Goal: Task Accomplishment & Management: Manage account settings

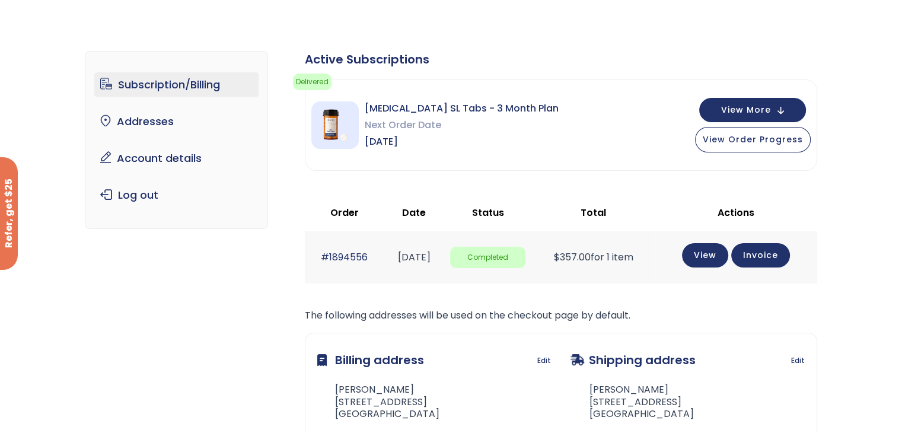
scroll to position [42, 0]
click at [742, 108] on span "View More" at bounding box center [746, 110] width 50 height 8
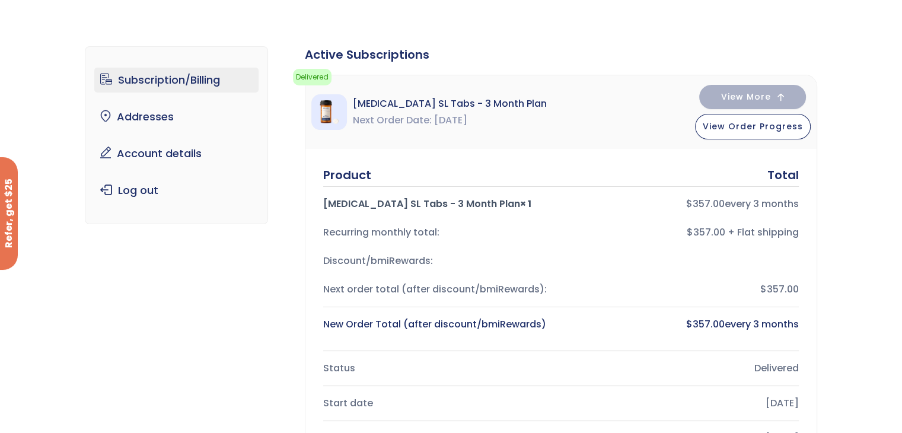
scroll to position [0, 0]
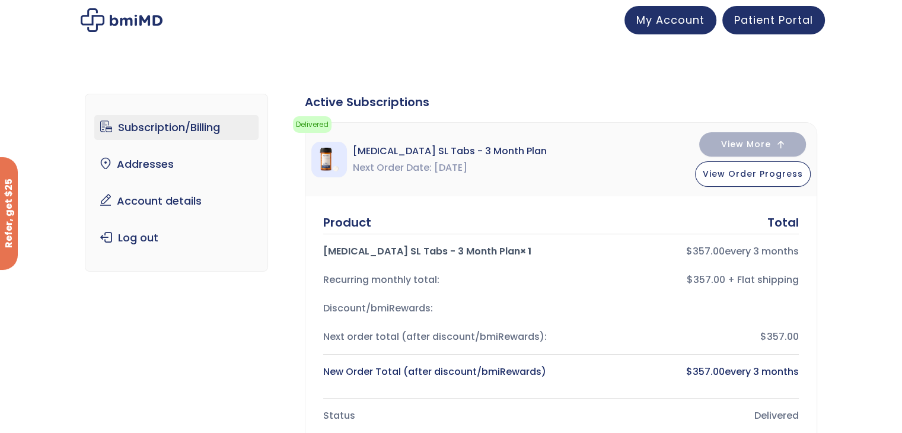
click at [203, 122] on link "Subscription/Billing" at bounding box center [176, 127] width 164 height 25
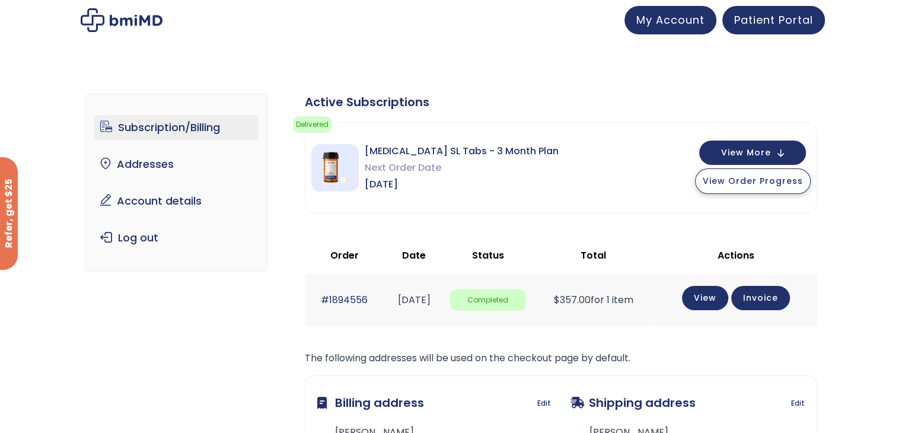
click at [745, 183] on span "View Order Progress" at bounding box center [753, 181] width 100 height 12
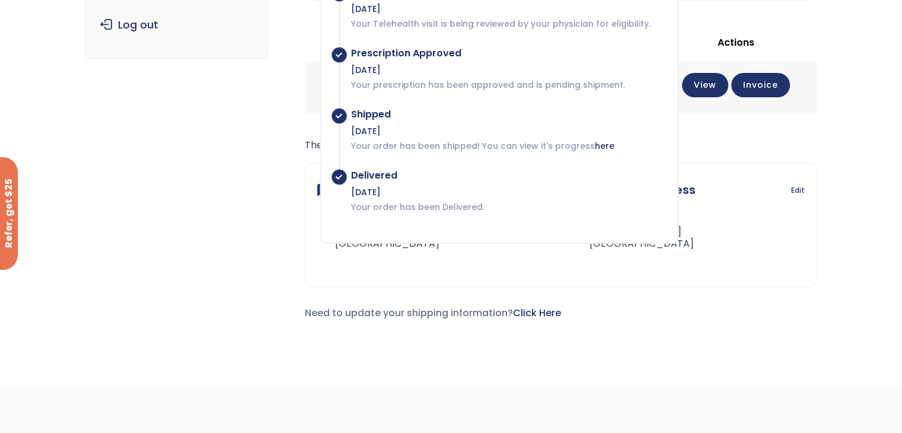
scroll to position [214, 0]
click at [844, 221] on div "Subscription/Billing bmiRewards Addresses Account details Submit a Review Log o…" at bounding box center [451, 109] width 902 height 506
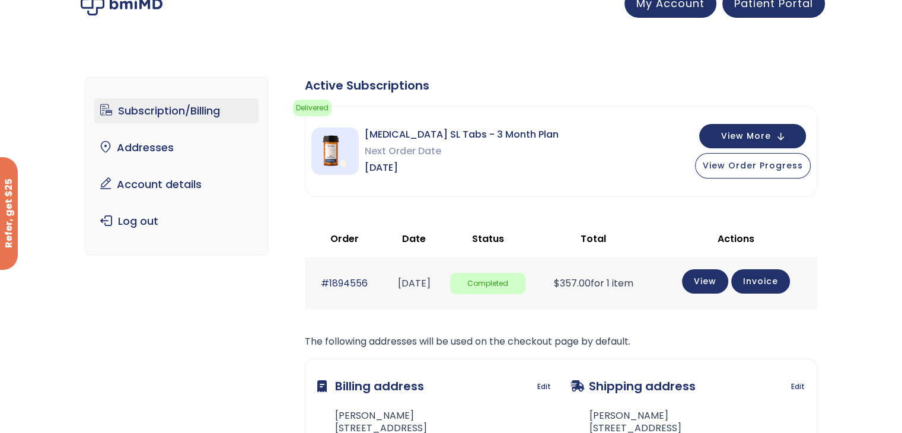
scroll to position [0, 0]
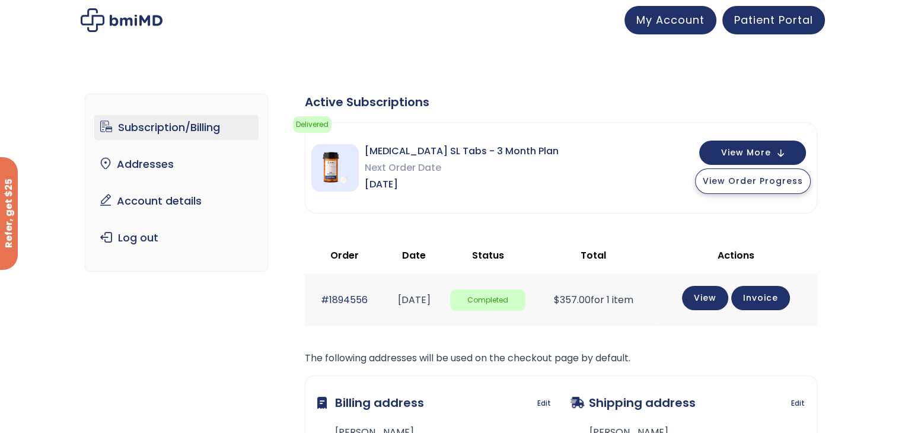
click at [743, 177] on span "View Order Progress" at bounding box center [753, 181] width 100 height 12
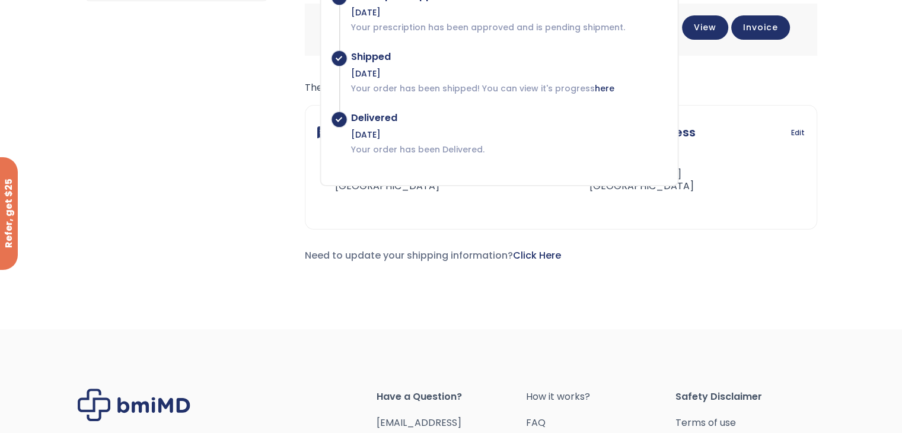
scroll to position [269, 0]
click at [793, 190] on div "Shipping address Edit Daniel Merline 736 Old Las Vegas Hwy Santa Fe, NM 87505" at bounding box center [688, 158] width 234 height 78
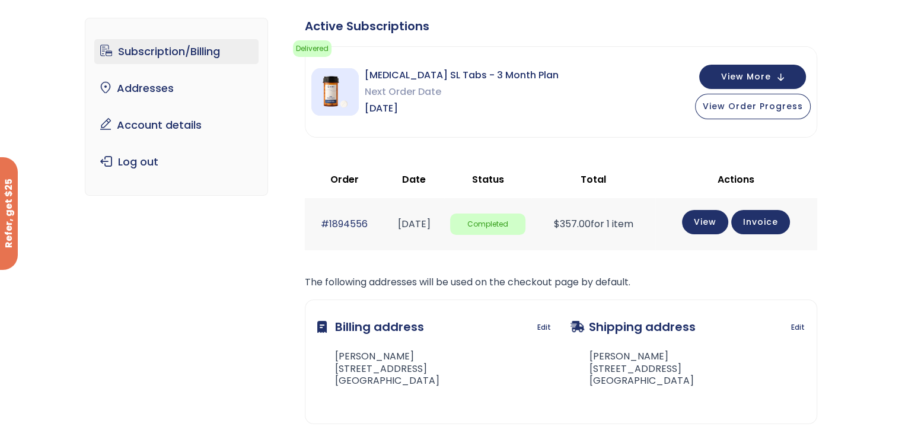
scroll to position [75, 0]
click at [159, 128] on link "Account details" at bounding box center [176, 125] width 164 height 25
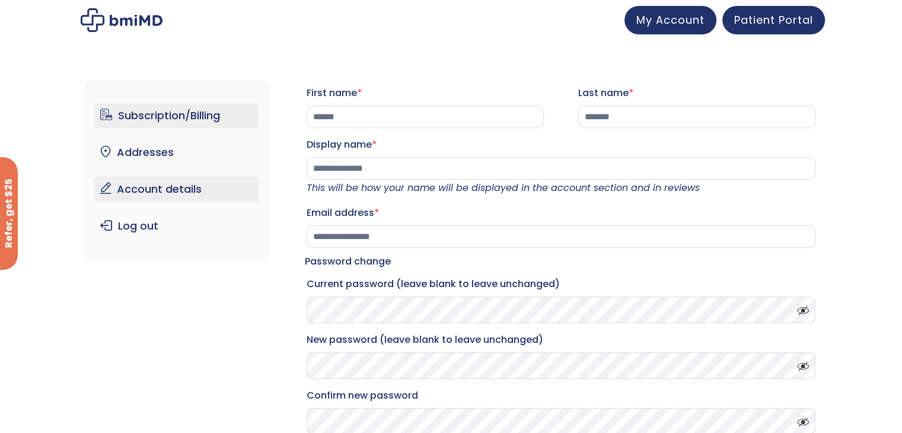
click at [142, 111] on link "Subscription/Billing" at bounding box center [176, 115] width 164 height 25
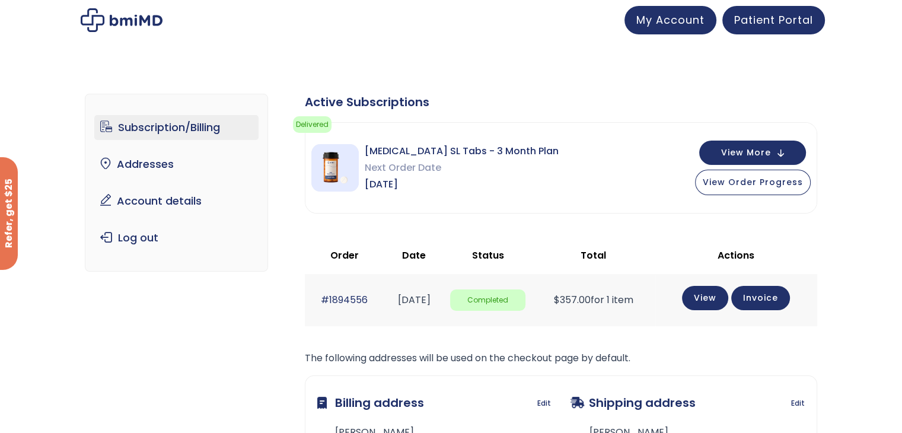
click at [406, 157] on span "Sermorelin SL Tabs - 3 Month Plan" at bounding box center [462, 151] width 194 height 17
click at [414, 184] on span "Oct 24, 2025" at bounding box center [462, 184] width 194 height 17
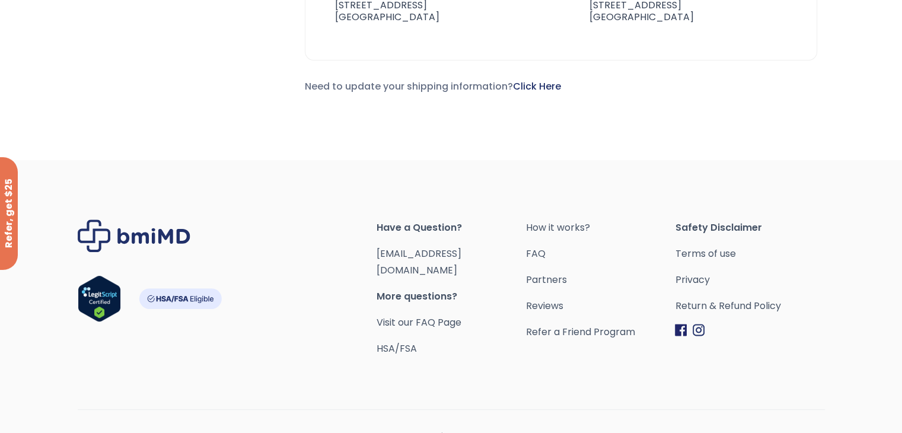
scroll to position [439, 0]
click at [412, 252] on link "[EMAIL_ADDRESS][DOMAIN_NAME]" at bounding box center [419, 262] width 85 height 30
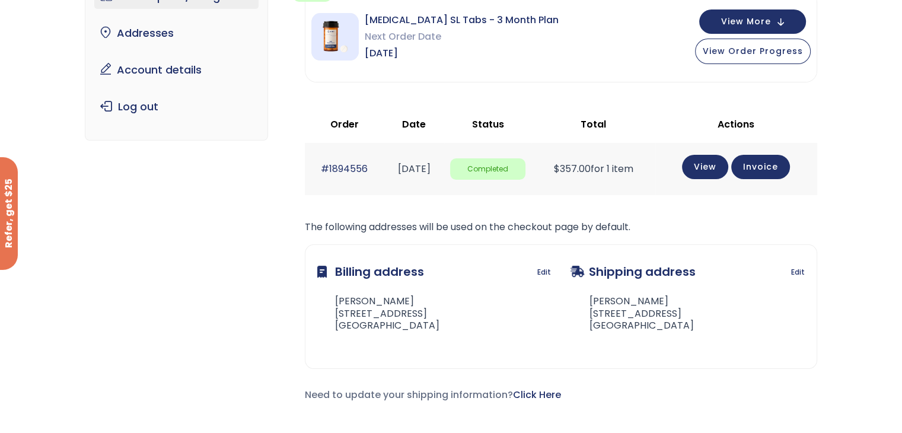
scroll to position [128, 0]
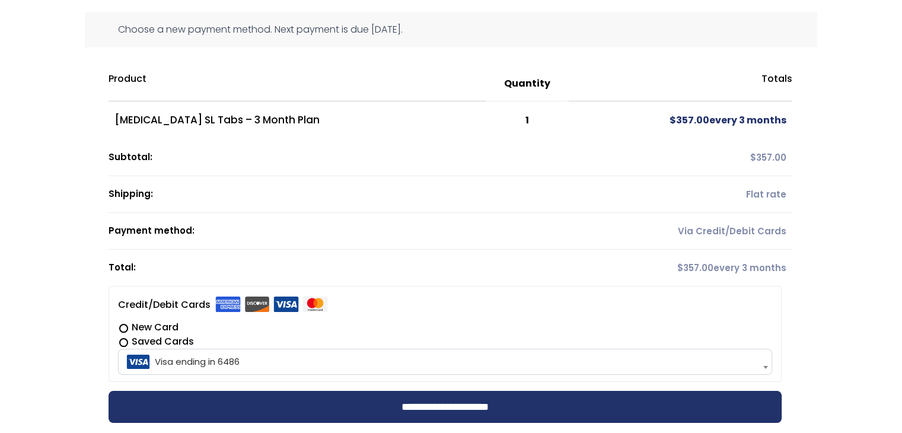
scroll to position [123, 0]
click at [776, 255] on td "$ 357.00 every 3 months" at bounding box center [681, 268] width 224 height 36
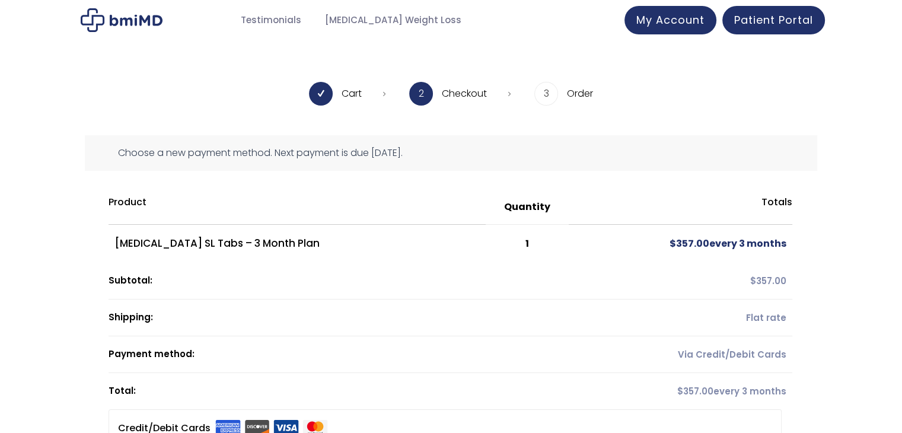
click at [402, 151] on div "Choose a new payment method. Next payment is due October 24, 2025." at bounding box center [451, 153] width 732 height 36
click at [538, 161] on div "Choose a new payment method. Next payment is due October 24, 2025." at bounding box center [451, 153] width 732 height 36
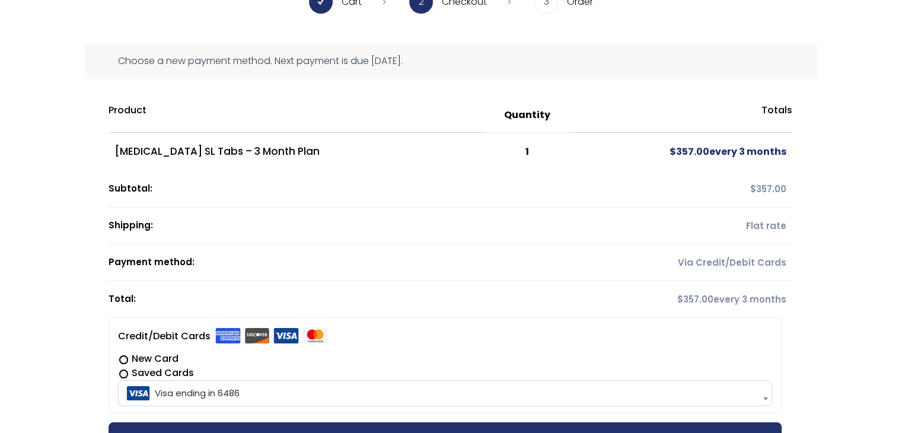
click at [690, 157] on span "$ 357.00" at bounding box center [690, 152] width 40 height 14
click at [158, 194] on th "Subtotal:" at bounding box center [339, 189] width 460 height 37
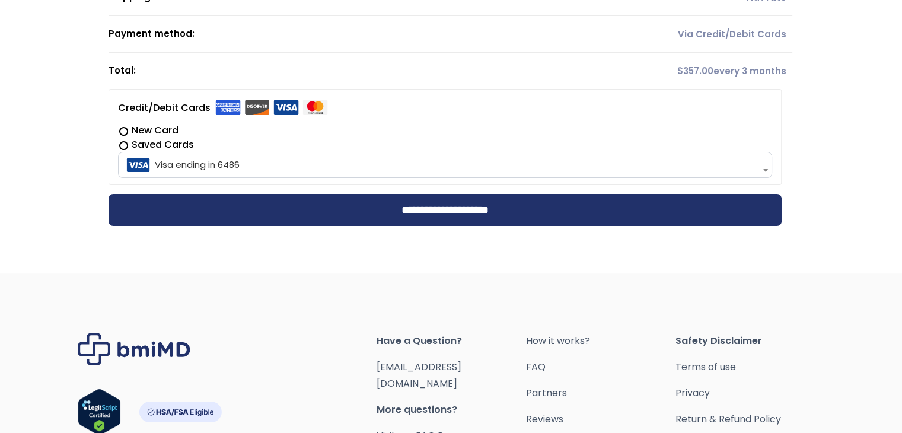
scroll to position [444, 0]
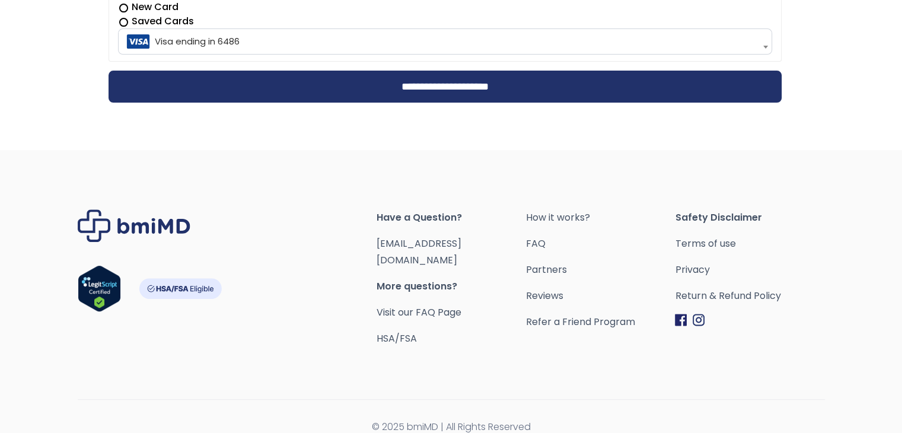
click at [420, 218] on span "Have a Question?" at bounding box center [451, 217] width 149 height 17
click at [407, 214] on span "Have a Question?" at bounding box center [451, 217] width 149 height 17
click at [408, 214] on span "Have a Question?" at bounding box center [451, 217] width 149 height 17
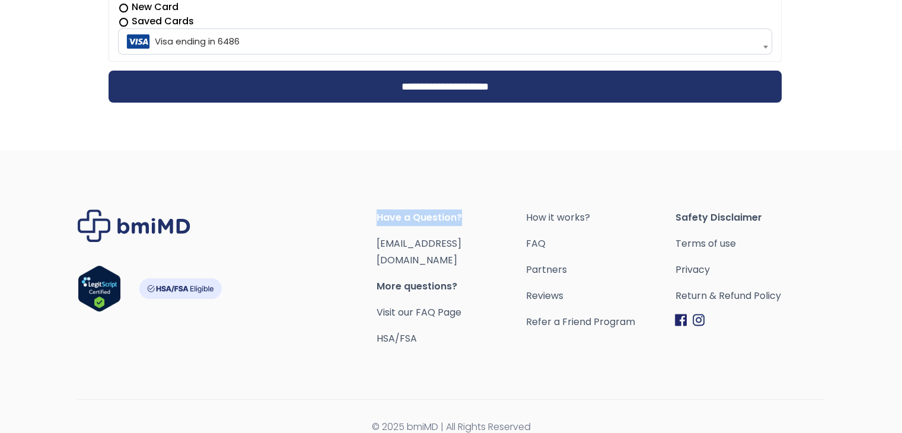
click at [408, 214] on span "Have a Question?" at bounding box center [451, 217] width 149 height 17
click at [472, 210] on span "Have a Question?" at bounding box center [451, 217] width 149 height 17
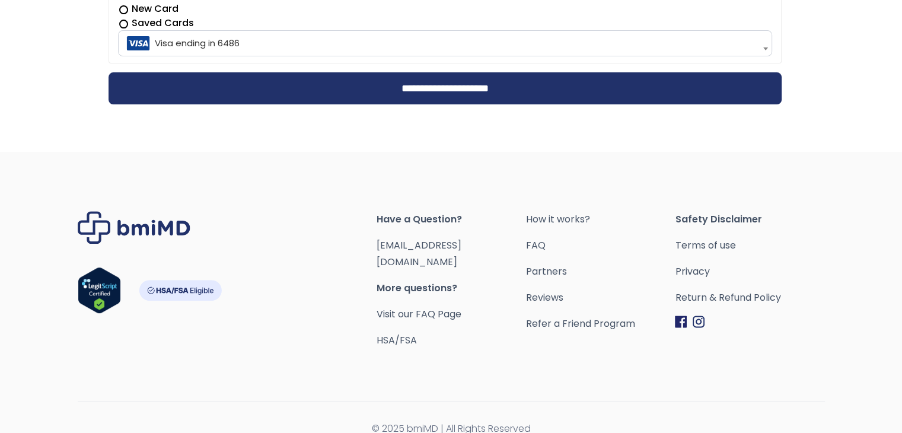
scroll to position [441, 0]
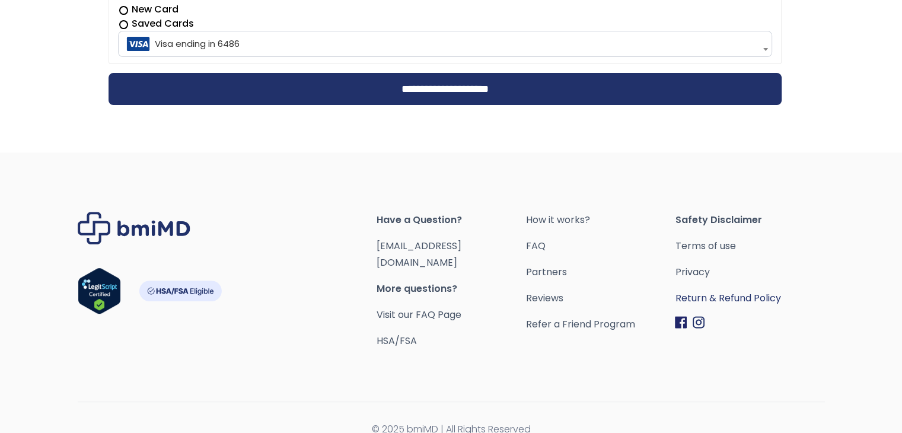
click at [726, 297] on link "Return & Refund Policy" at bounding box center [749, 298] width 149 height 17
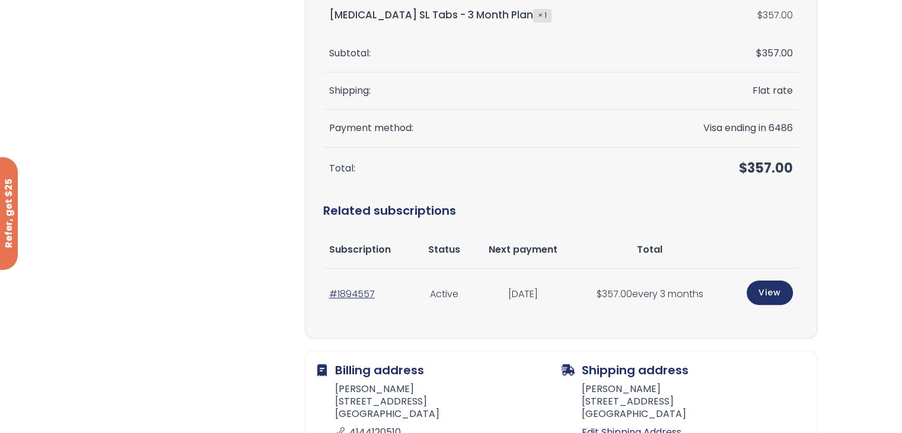
scroll to position [282, 0]
click at [438, 292] on td "Active" at bounding box center [444, 294] width 56 height 52
click at [344, 295] on link "#1894557" at bounding box center [352, 293] width 46 height 14
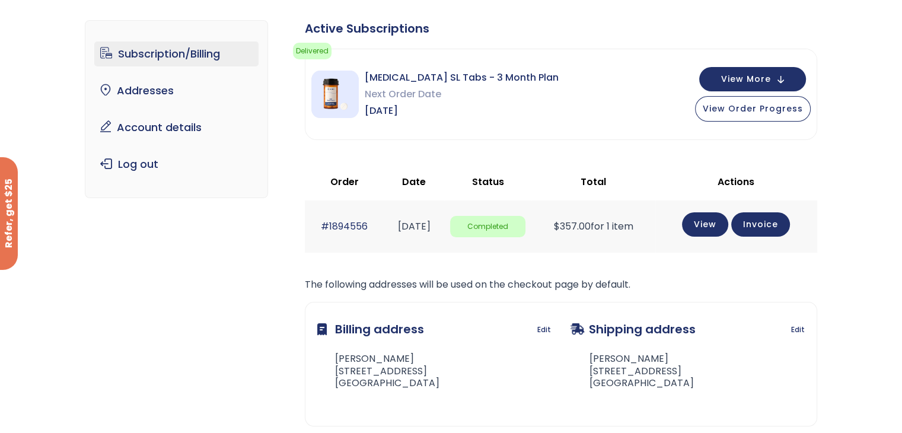
scroll to position [66, 0]
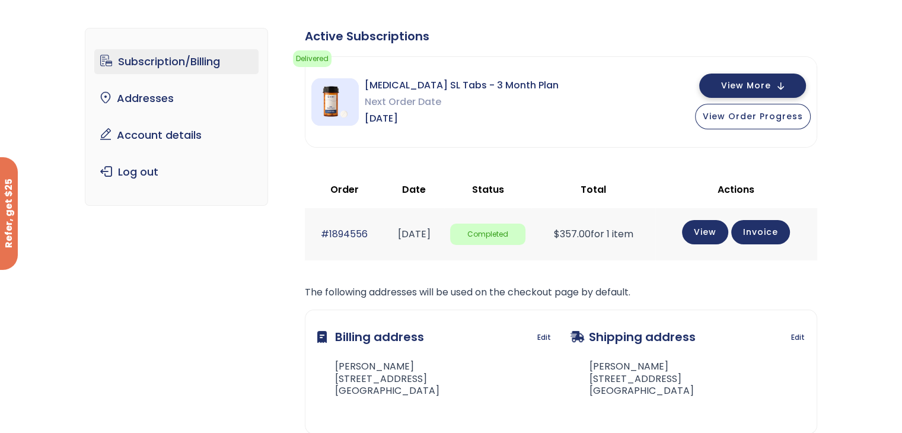
click at [738, 90] on span "View More" at bounding box center [746, 86] width 50 height 8
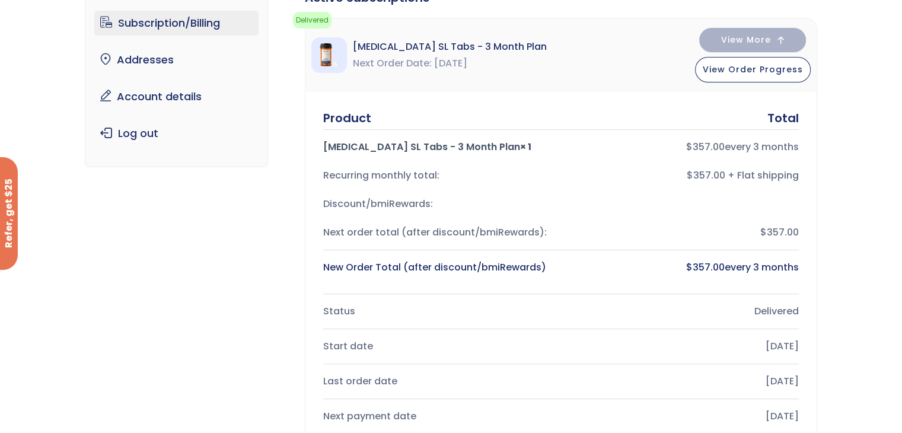
scroll to position [104, 0]
click at [783, 239] on div "$357.00" at bounding box center [685, 232] width 228 height 17
click at [534, 265] on div "New Order Total (after discount/bmiRewards)" at bounding box center [437, 267] width 228 height 17
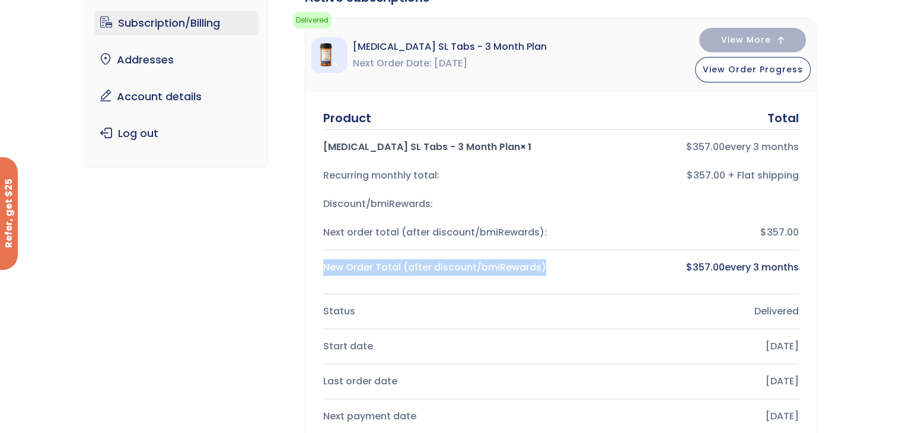
click at [534, 265] on div "New Order Total (after discount/bmiRewards)" at bounding box center [437, 267] width 228 height 17
click at [534, 266] on div "New Order Total (after discount/bmiRewards)" at bounding box center [437, 267] width 228 height 17
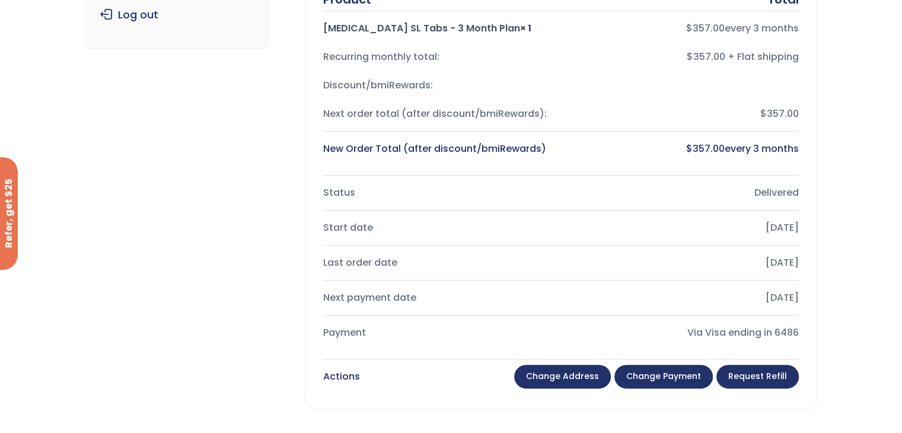
scroll to position [223, 0]
click at [756, 371] on link "Request Refill" at bounding box center [757, 377] width 82 height 24
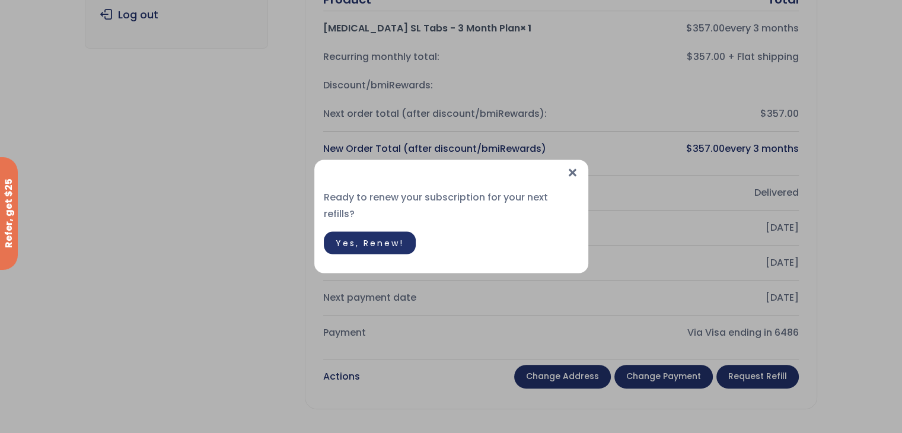
click at [572, 176] on span "×" at bounding box center [572, 173] width 12 height 26
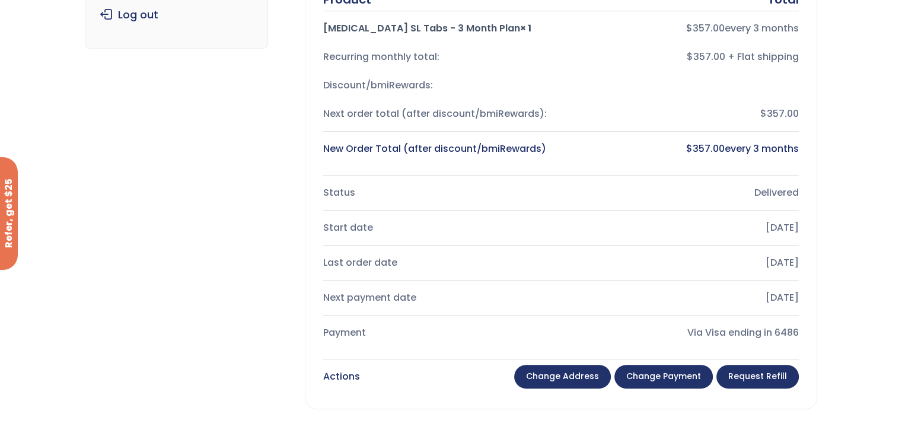
click at [732, 149] on div "$ 357.00 every 3 months" at bounding box center [685, 149] width 228 height 17
click at [807, 138] on div "Product Total Sermorelin SL Tabs - 3 Month Plan × 1 $ 357.00 every 3 months Rec…" at bounding box center [560, 190] width 511 height 435
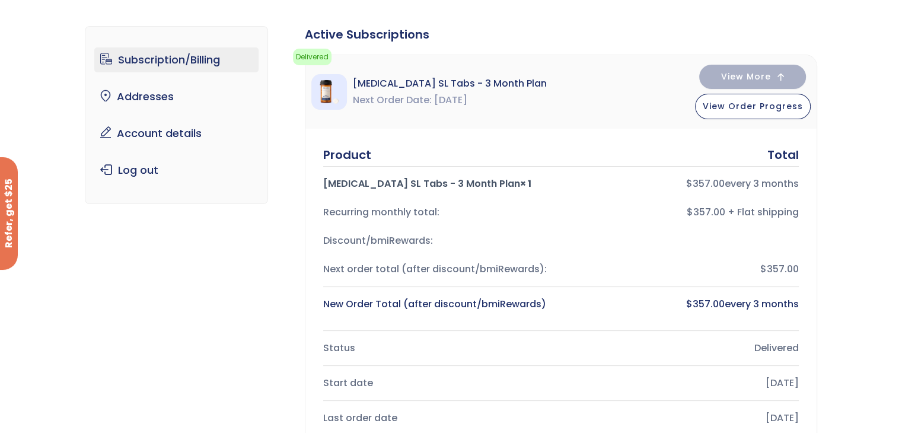
scroll to position [66, 0]
click at [752, 110] on span "View Order Progress" at bounding box center [753, 106] width 100 height 12
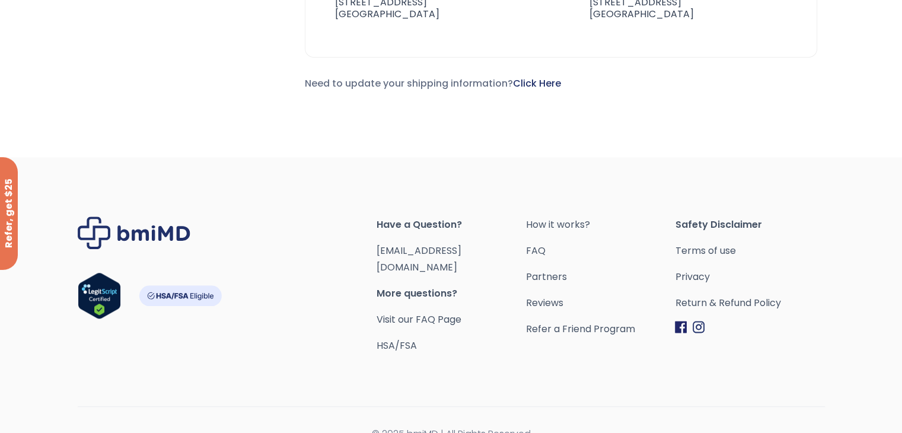
scroll to position [868, 0]
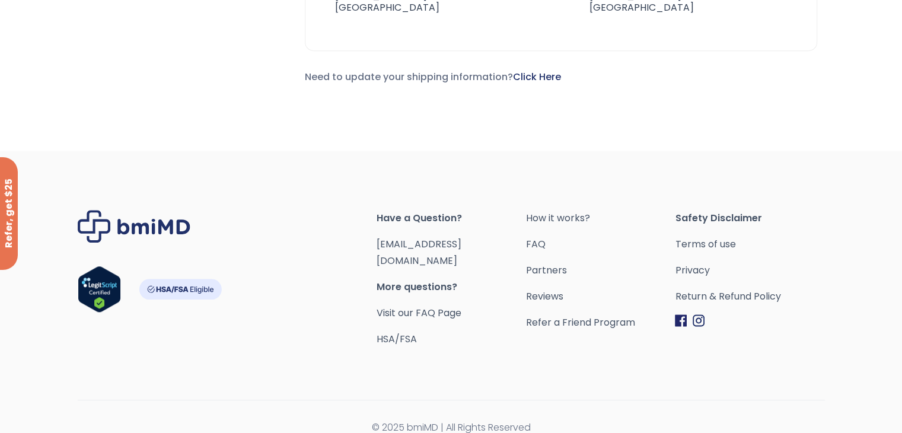
click at [403, 218] on span "Have a Question?" at bounding box center [451, 218] width 149 height 17
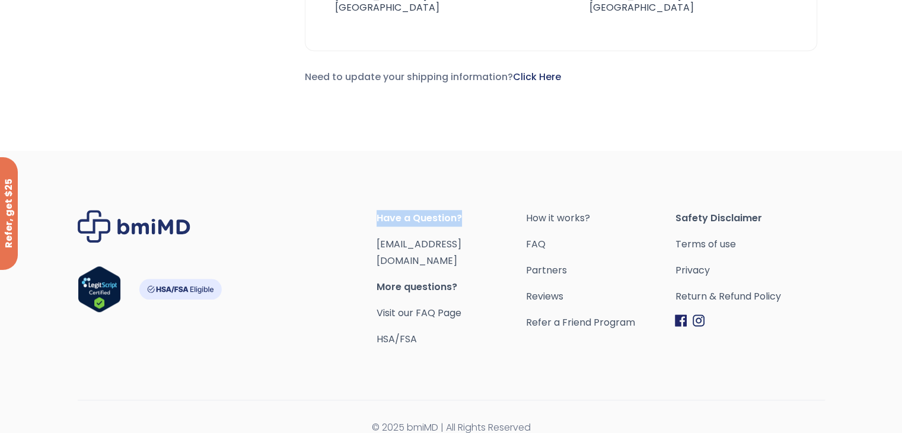
click at [403, 218] on span "Have a Question?" at bounding box center [451, 218] width 149 height 17
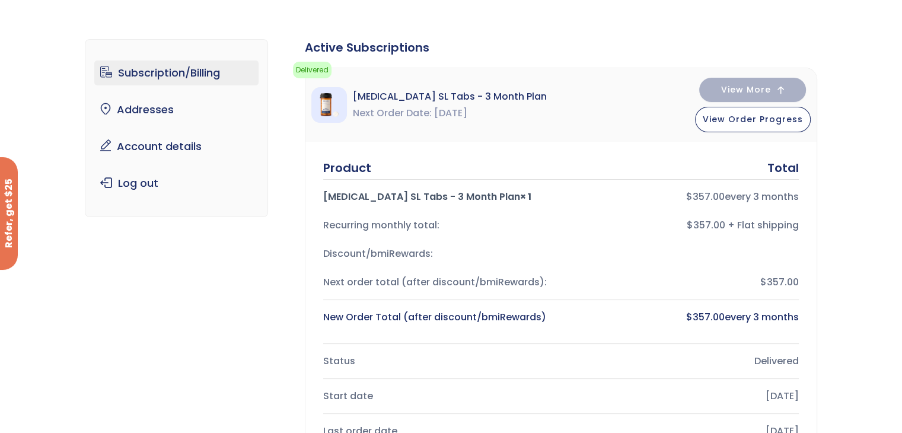
scroll to position [0, 0]
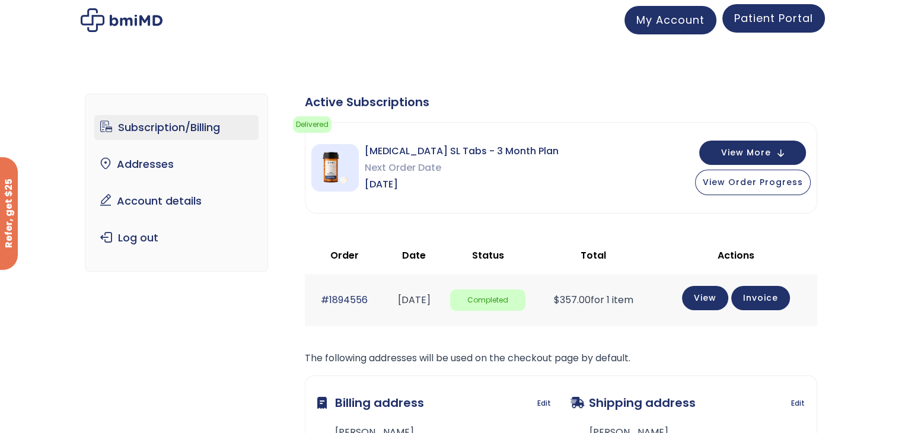
click at [777, 23] on span "Patient Portal" at bounding box center [773, 18] width 79 height 15
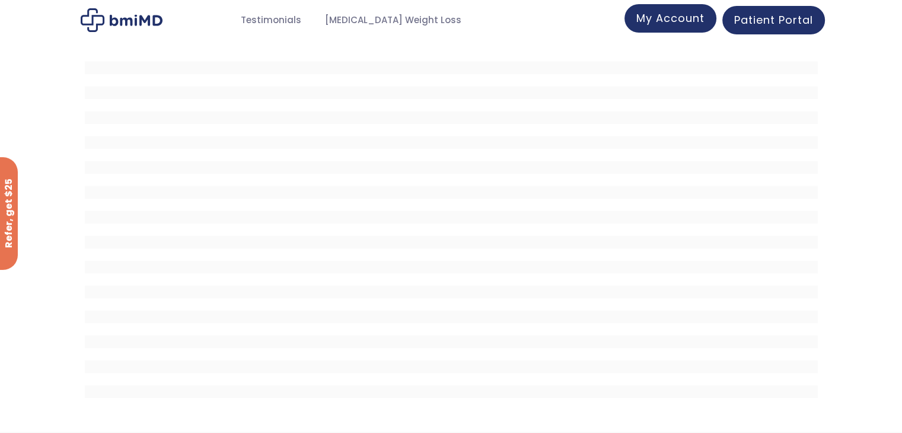
click at [657, 17] on span "My Account" at bounding box center [670, 18] width 68 height 15
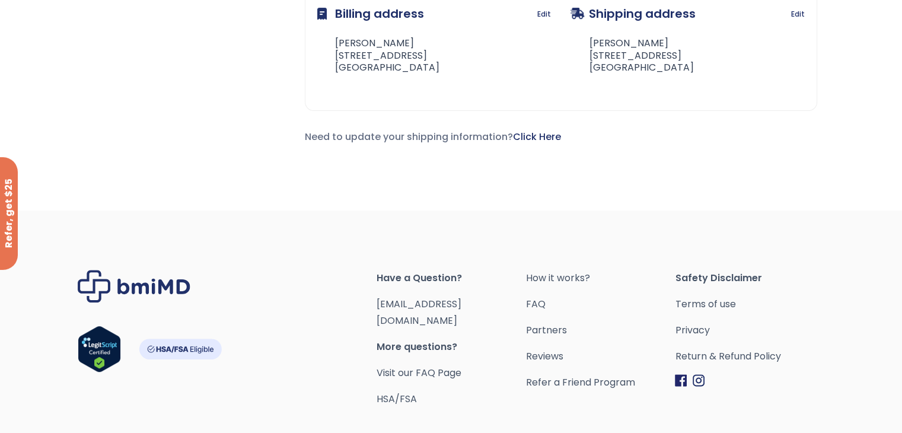
scroll to position [395, 0]
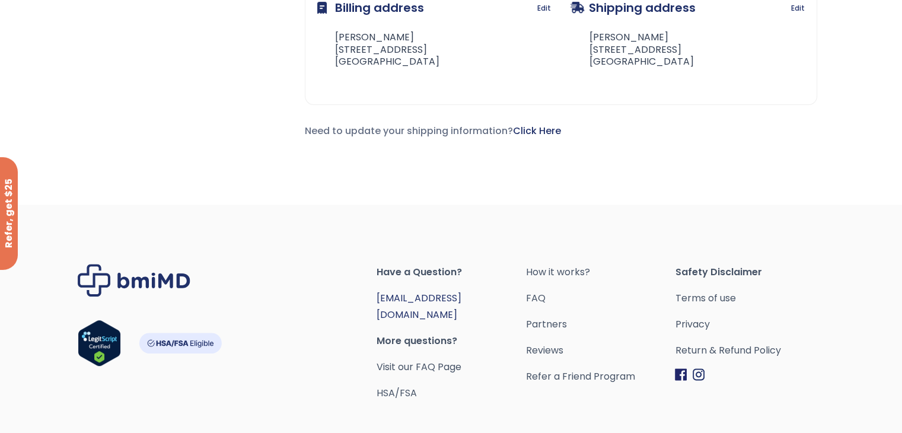
click at [409, 297] on link "[EMAIL_ADDRESS][DOMAIN_NAME]" at bounding box center [419, 306] width 85 height 30
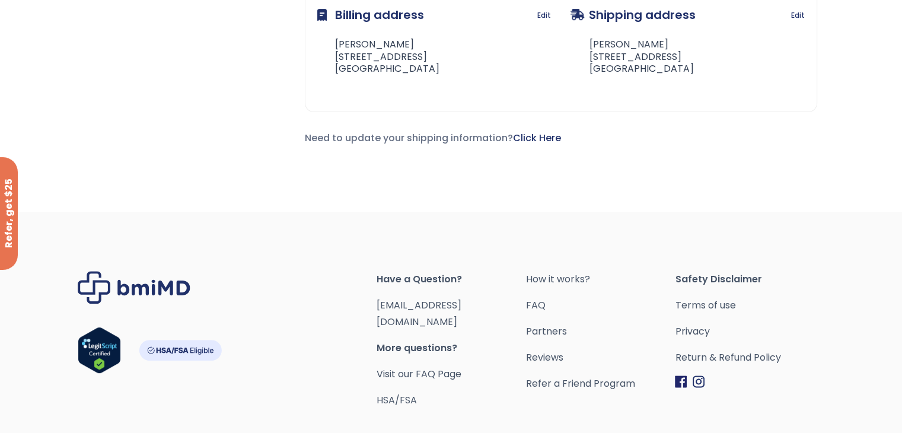
scroll to position [450, 0]
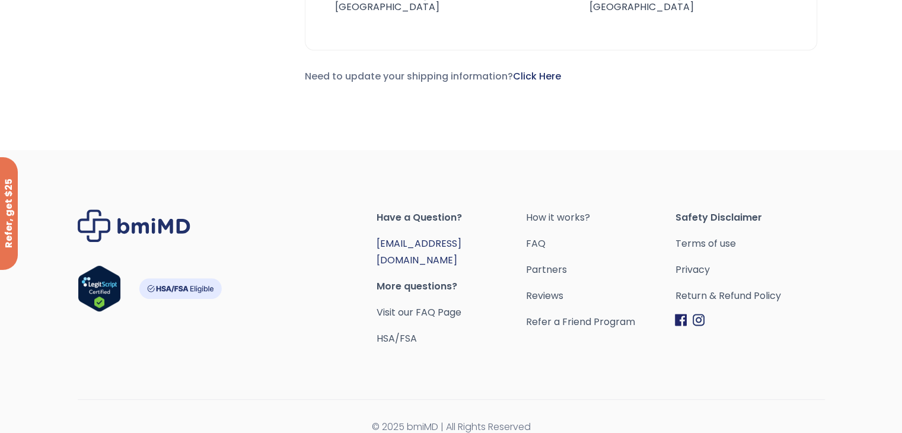
click at [415, 242] on link "[EMAIL_ADDRESS][DOMAIN_NAME]" at bounding box center [419, 252] width 85 height 30
click at [740, 295] on link "Return & Refund Policy" at bounding box center [749, 296] width 149 height 17
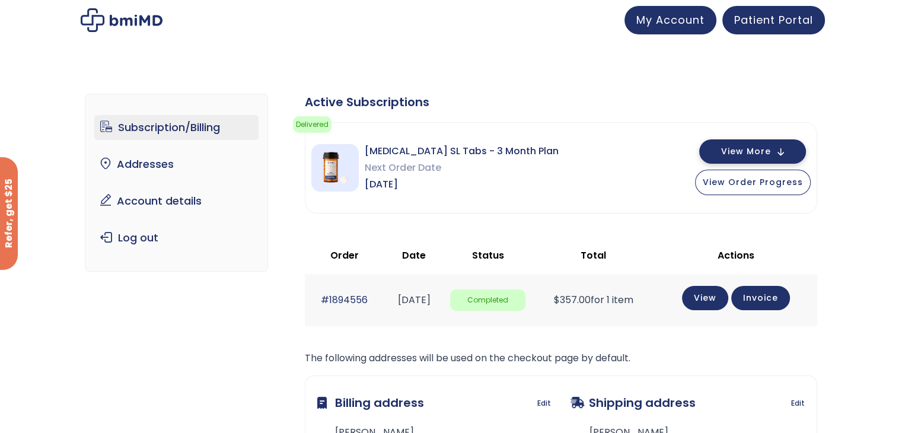
click at [758, 155] on span "View More" at bounding box center [746, 152] width 50 height 8
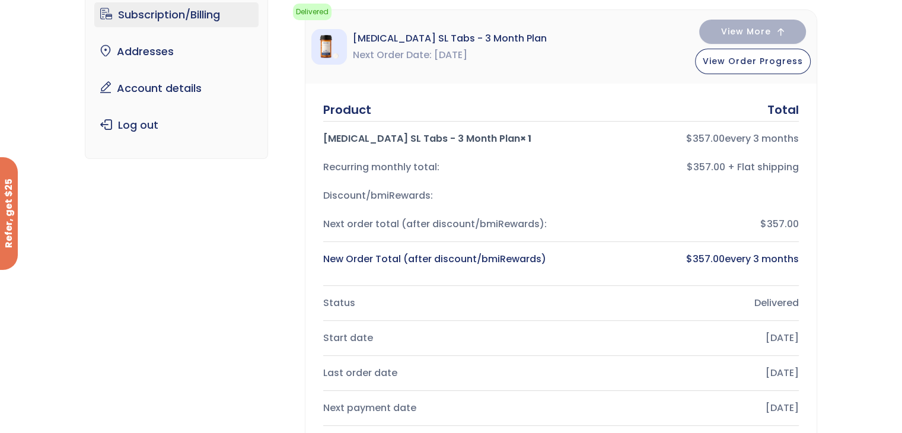
scroll to position [113, 0]
click at [442, 138] on div "Sermorelin SL Tabs - 3 Month Plan × 1" at bounding box center [437, 138] width 228 height 17
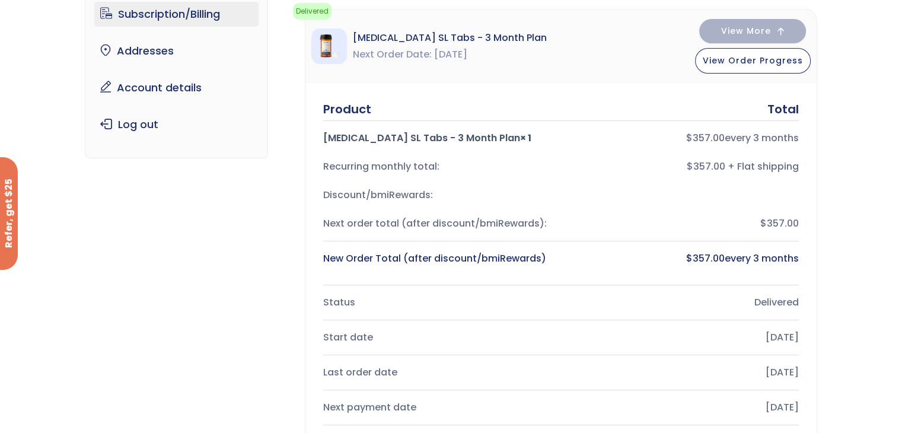
click at [420, 167] on div "Recurring monthly total:" at bounding box center [437, 166] width 228 height 17
click at [420, 165] on div "Recurring monthly total:" at bounding box center [437, 166] width 228 height 17
click at [439, 220] on div "Next order total (after discount/bmiRewards):" at bounding box center [437, 223] width 228 height 17
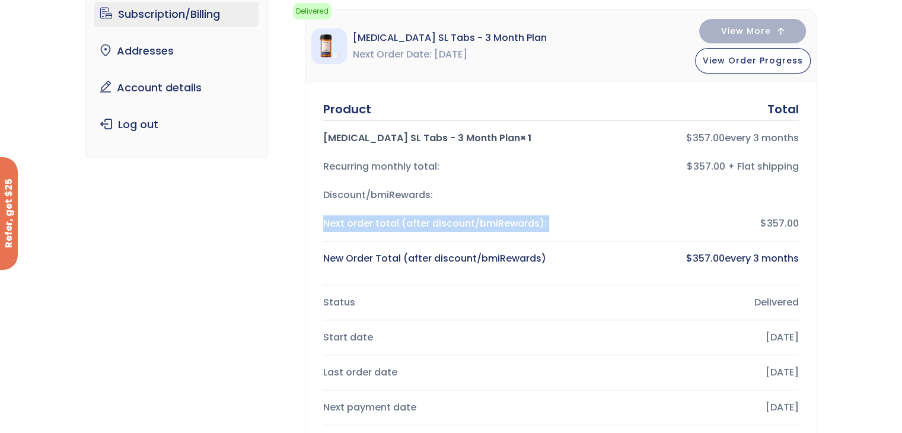
click at [439, 220] on div "Next order total (after discount/bmiRewards):" at bounding box center [437, 223] width 228 height 17
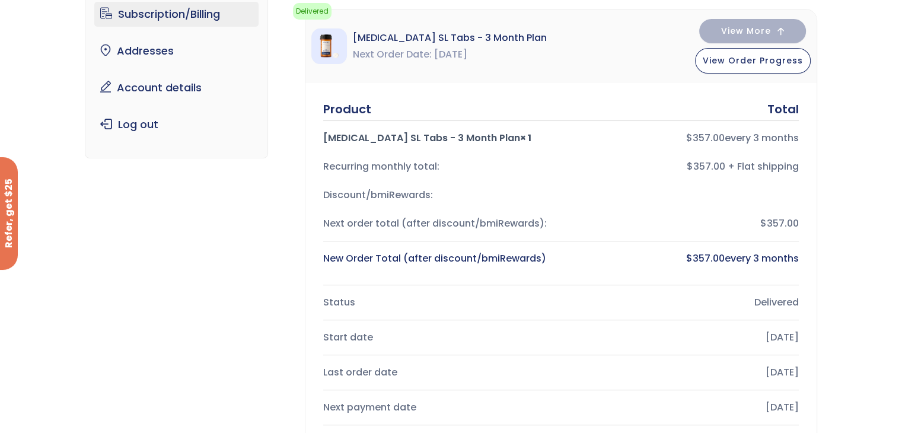
click at [511, 260] on div "New Order Total (after discount/bmiRewards)" at bounding box center [437, 258] width 228 height 17
click at [510, 261] on div "New Order Total (after discount/bmiRewards)" at bounding box center [437, 258] width 228 height 17
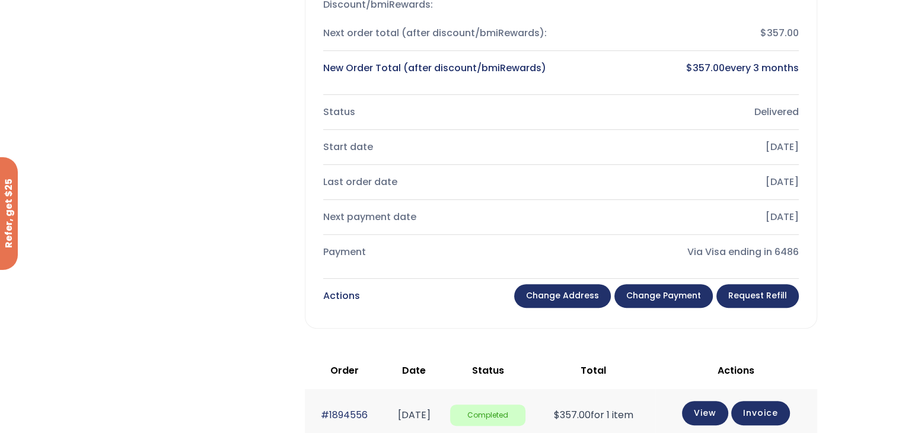
scroll to position [306, 0]
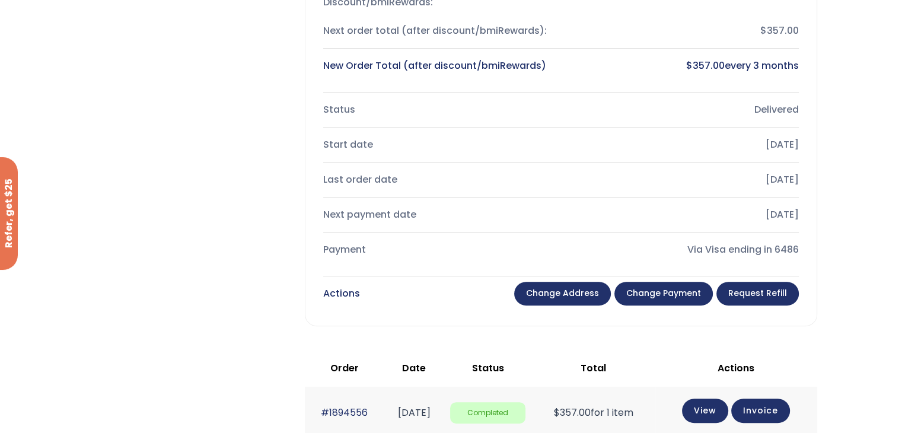
click at [786, 209] on div "[DATE]" at bounding box center [685, 214] width 228 height 17
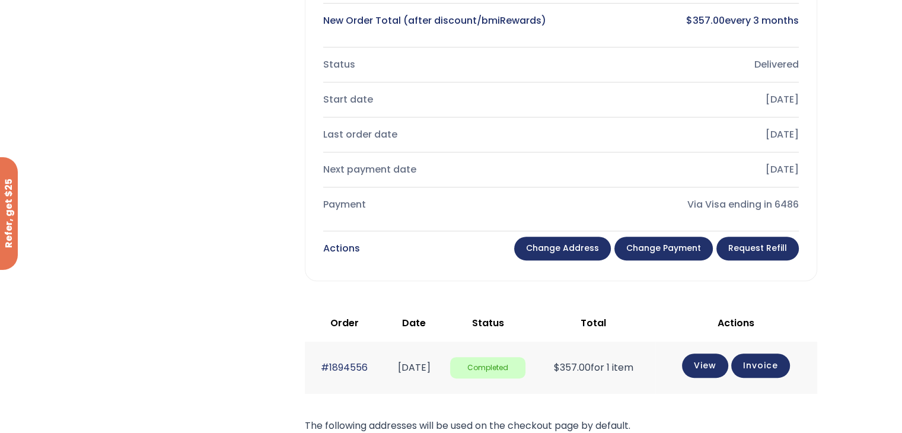
scroll to position [351, 0]
click at [670, 244] on link "Change payment" at bounding box center [663, 249] width 98 height 24
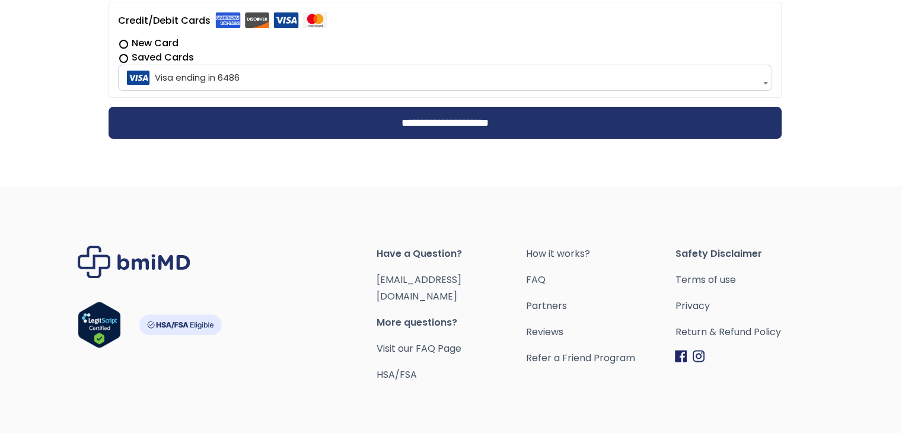
scroll to position [408, 0]
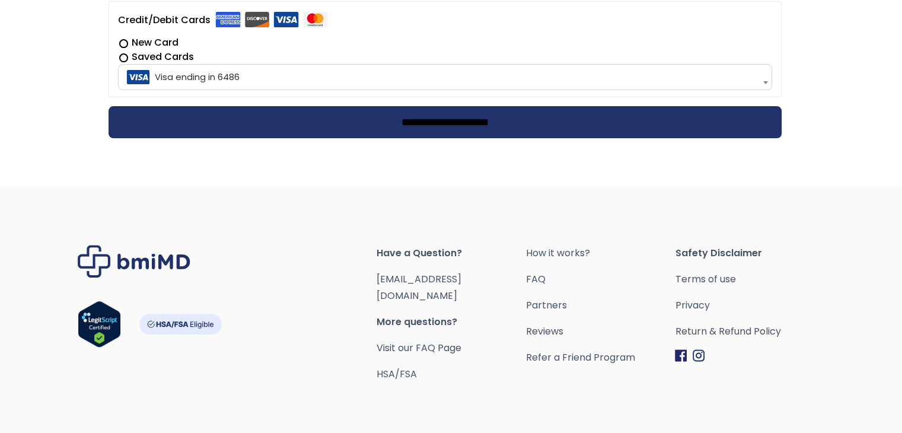
click at [422, 119] on input "**********" at bounding box center [445, 122] width 673 height 32
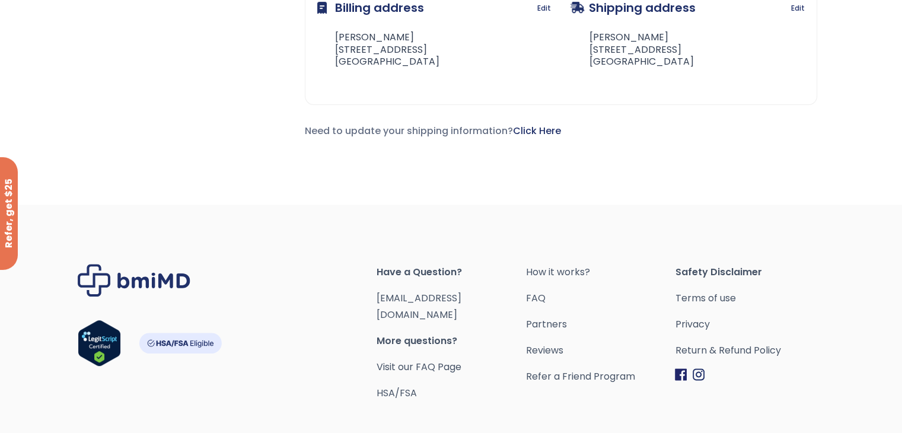
scroll to position [509, 0]
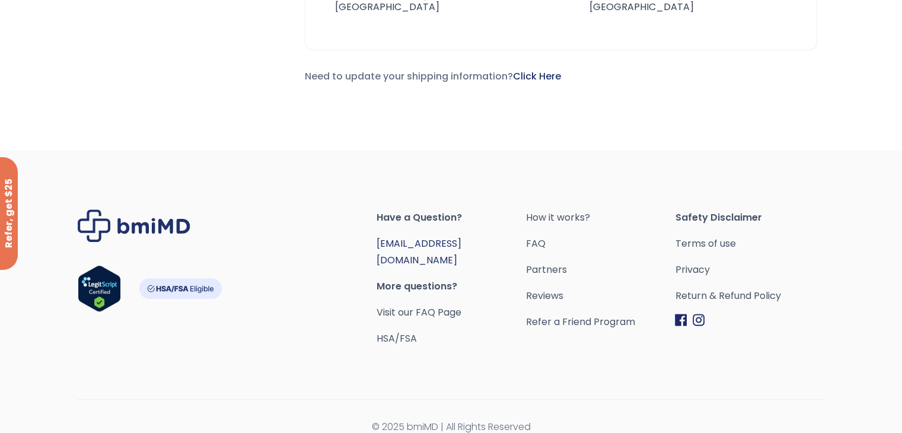
click at [419, 240] on link "[EMAIL_ADDRESS][DOMAIN_NAME]" at bounding box center [419, 252] width 85 height 30
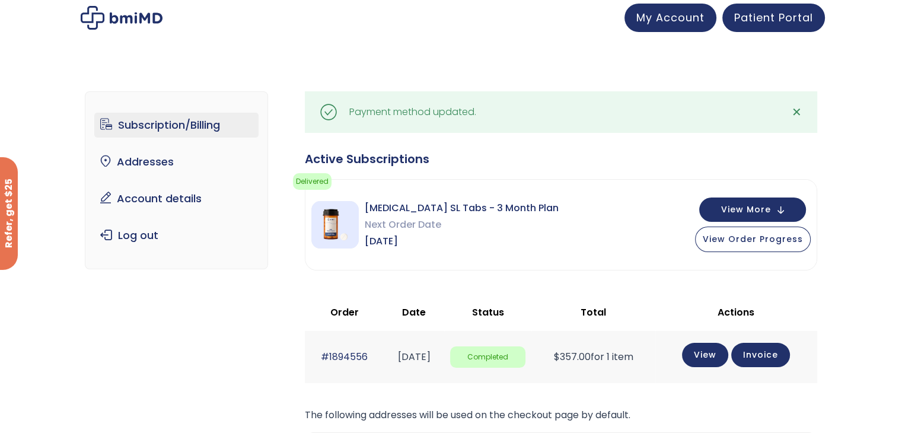
scroll to position [0, 0]
